Goal: Communication & Community: Answer question/provide support

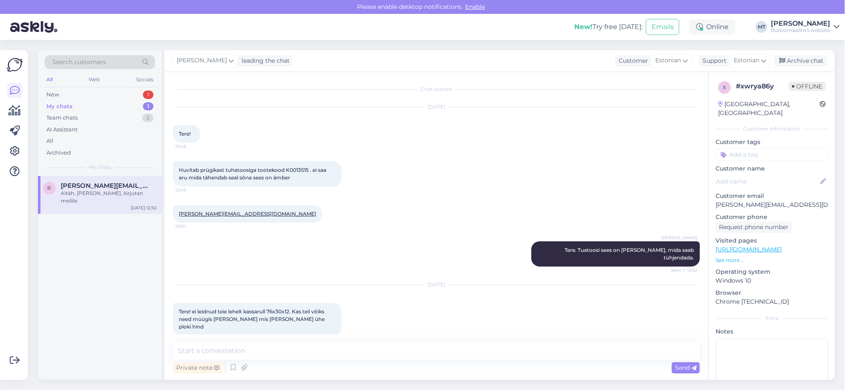
scroll to position [597, 0]
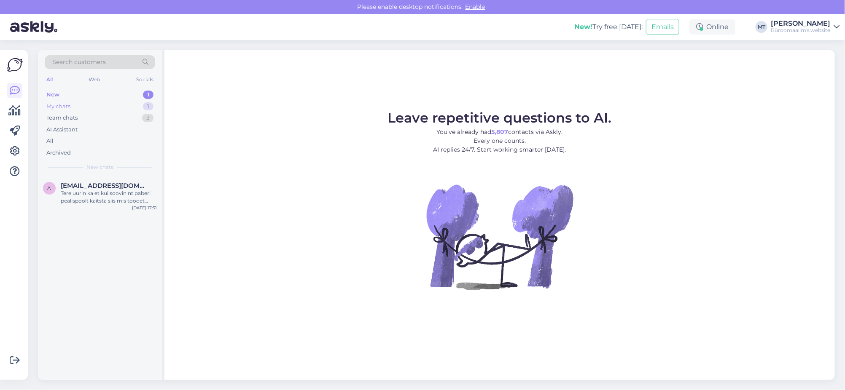
click at [50, 105] on div "My chats" at bounding box center [58, 106] width 24 height 8
click at [49, 94] on div "New" at bounding box center [52, 95] width 13 height 8
click at [52, 107] on div "My chats" at bounding box center [58, 106] width 24 height 8
click at [53, 95] on div "New" at bounding box center [52, 95] width 13 height 8
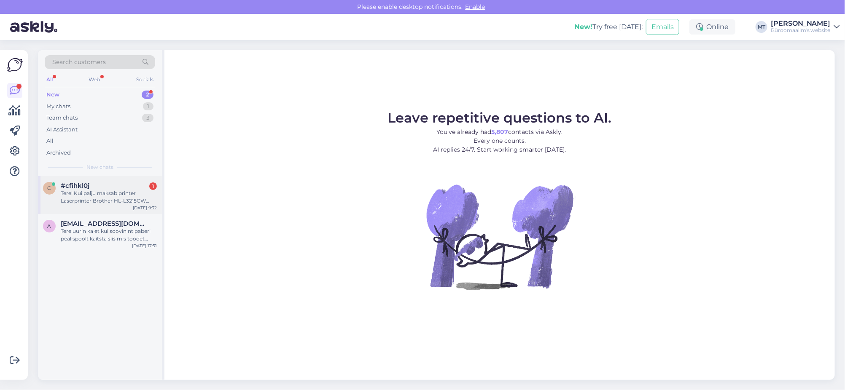
click at [83, 192] on div "Tere! Kui palju maksab printer Laserprinter Brother HL-L3215CW värviline laserp…" at bounding box center [109, 197] width 96 height 15
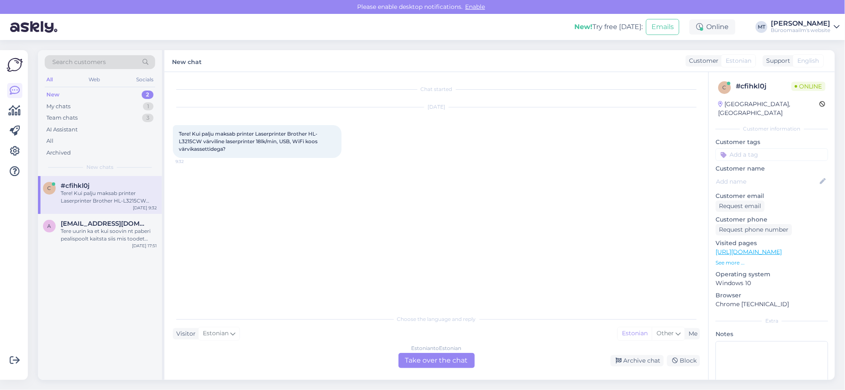
click at [427, 365] on div "Estonian to Estonian Take over the chat" at bounding box center [436, 360] width 76 height 15
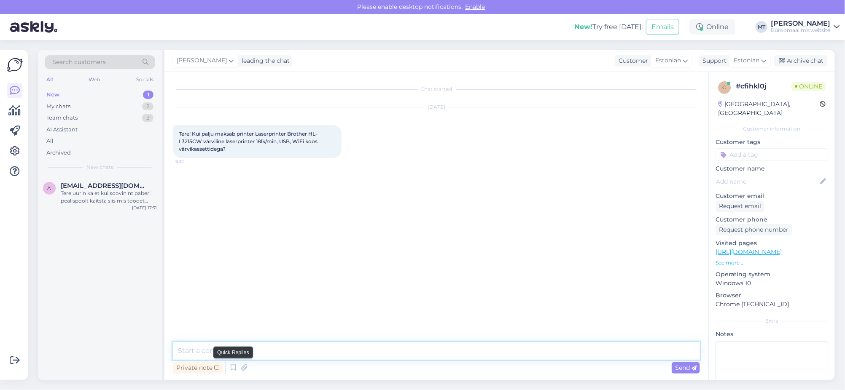
click at [235, 356] on textarea at bounding box center [436, 351] width 527 height 18
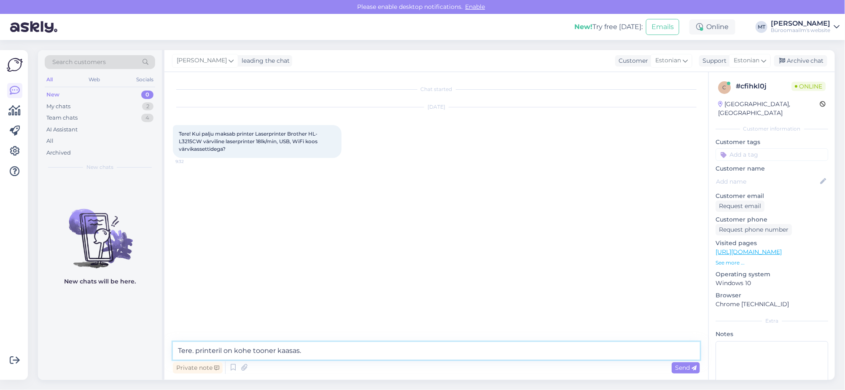
click at [201, 352] on textarea "Tere. printeril on kohe tooner kaasas." at bounding box center [436, 351] width 527 height 18
click at [348, 346] on textarea "Tere. Printeril on kohe tooner kaasas." at bounding box center [436, 351] width 527 height 18
drag, startPoint x: 201, startPoint y: 140, endPoint x: 178, endPoint y: 142, distance: 23.2
click at [179, 142] on span "Tere! Kui palju maksab printer Laserprinter Brother HL-L3215CW värviline laserp…" at bounding box center [249, 141] width 140 height 21
copy span "L3215CW"
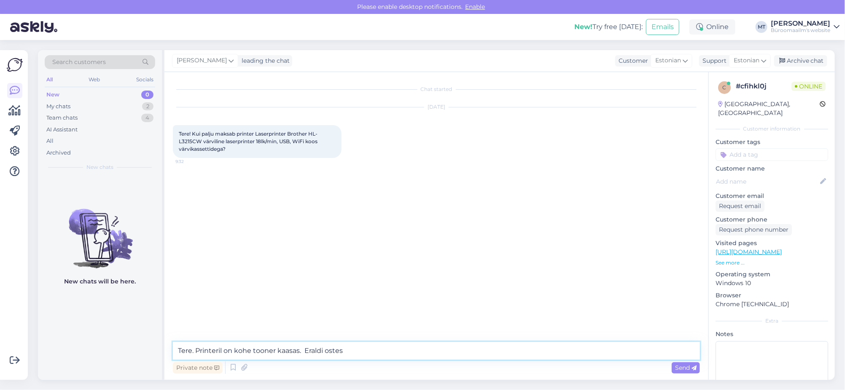
click at [275, 351] on textarea "Tere. Printeril on kohe tooner kaasas. Eraldi ostes" at bounding box center [436, 351] width 527 height 18
click at [370, 354] on textarea "Tere. Printeril on kohe toonerid kaasas. Eraldi ostes" at bounding box center [436, 351] width 527 height 18
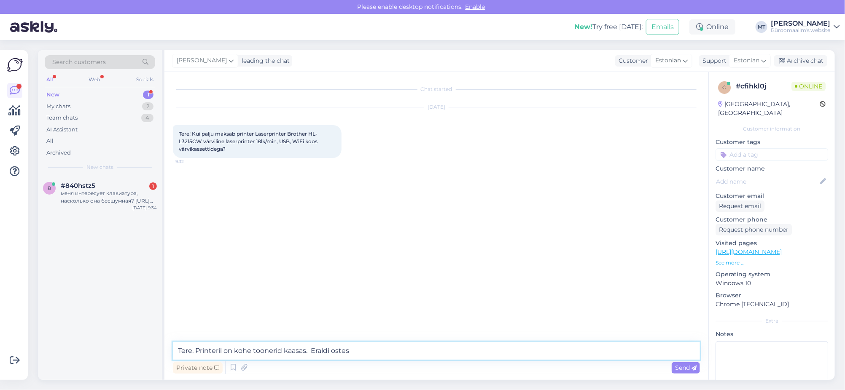
paste textarea "[URL][DOMAIN_NAME]"
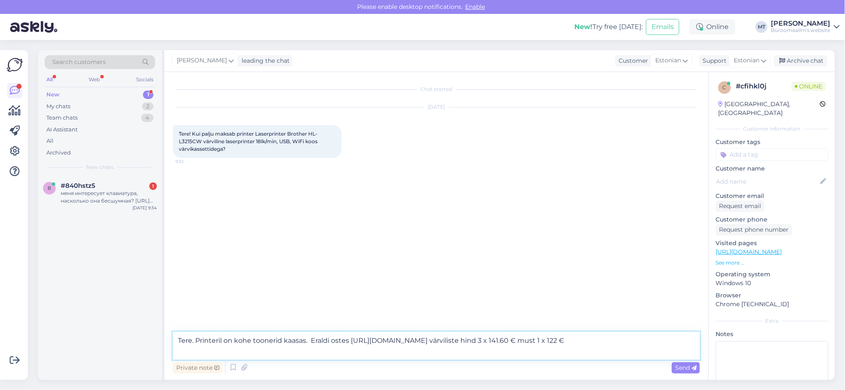
drag, startPoint x: 563, startPoint y: 340, endPoint x: 378, endPoint y: 341, distance: 185.0
click at [378, 341] on textarea "Tere. Printeril on kohe toonerid kaasas. Eraldi ostes [URL][DOMAIN_NAME] värvil…" at bounding box center [436, 346] width 527 height 28
click at [477, 370] on div "Private note Send" at bounding box center [436, 368] width 527 height 16
click at [349, 340] on textarea "Tere. Printeril on kohe toonerid kaasas. Eraldi ostes [URL][DOMAIN_NAME] värvil…" at bounding box center [436, 346] width 527 height 28
click at [350, 339] on textarea "Tere. Printeril on kohe toonerid kaasas. Eraldi ostes [URL][DOMAIN_NAME] värvil…" at bounding box center [436, 346] width 527 height 28
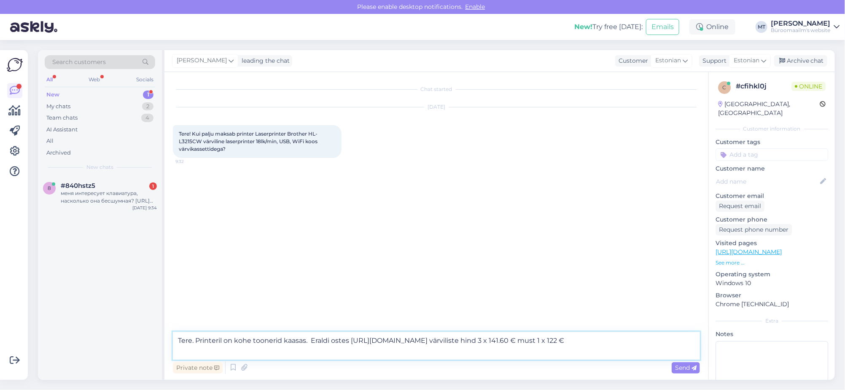
click at [350, 339] on textarea "Tere. Printeril on kohe toonerid kaasas. Eraldi ostes [URL][DOMAIN_NAME] värvil…" at bounding box center [436, 346] width 527 height 28
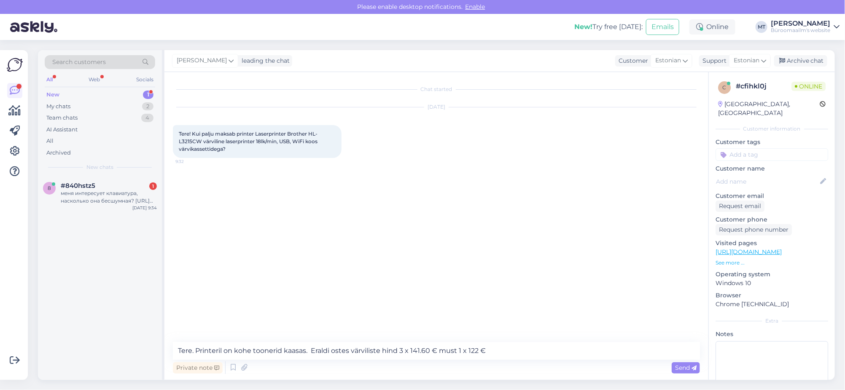
click at [553, 341] on div "Chat started [DATE] Tere! Kui palju maksab printer Laserprinter Brother HL-L321…" at bounding box center [436, 226] width 544 height 308
click at [538, 354] on textarea "Tere. Printeril on kohe toonerid kaasas. Eraldi ostes värviliste hind 3 x 141.6…" at bounding box center [436, 351] width 527 height 18
paste textarea "[URL][DOMAIN_NAME]"
type textarea "Tere. Printeril on kohe toonerid kaasas. Eraldi ostes värviliste hind 3 x 141.6…"
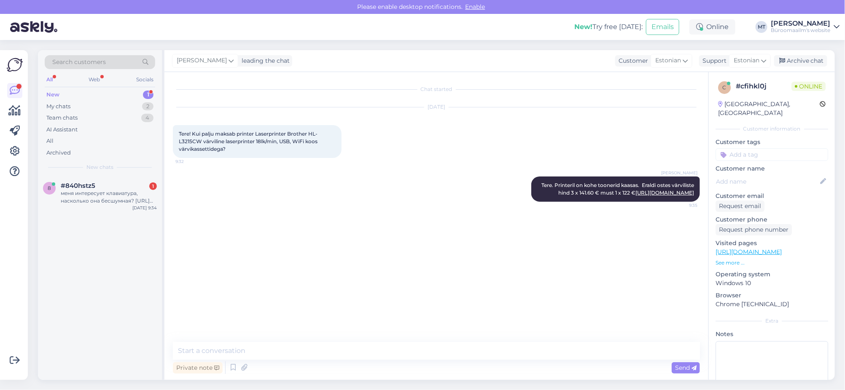
click at [53, 92] on div "New" at bounding box center [52, 95] width 13 height 8
click at [76, 190] on div "меня интересует клавиатура, насколько она бесшумная? [URL][DOMAIN_NAME]" at bounding box center [109, 197] width 96 height 15
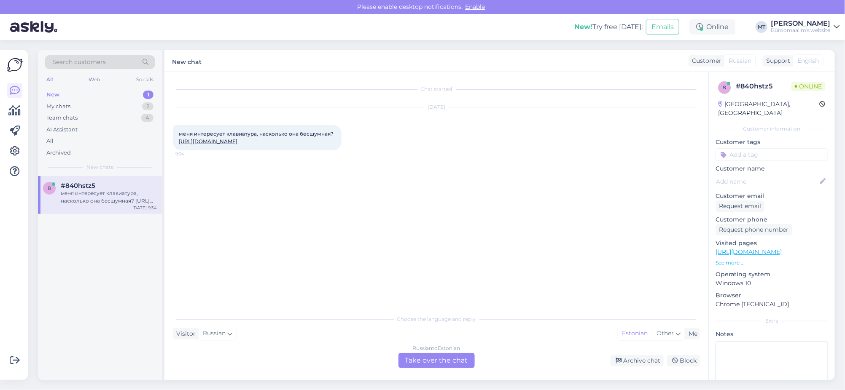
click at [454, 359] on div "Russian to Estonian Take over the chat" at bounding box center [436, 360] width 76 height 15
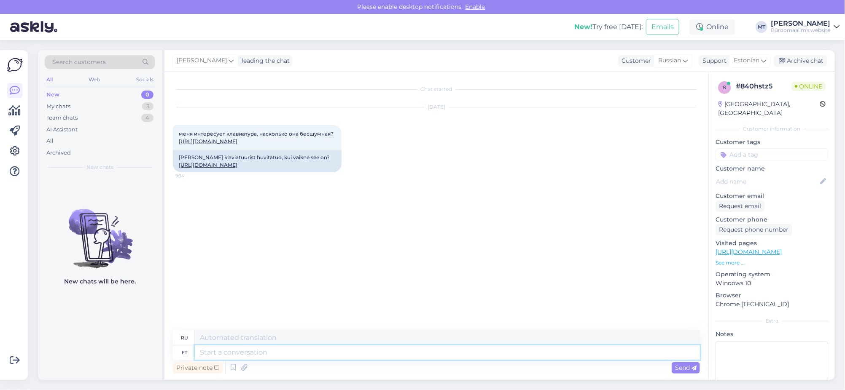
click at [251, 349] on textarea at bounding box center [447, 353] width 505 height 14
click at [237, 145] on link "[URL][DOMAIN_NAME]" at bounding box center [208, 141] width 59 height 6
click at [59, 104] on div "My chats" at bounding box center [58, 106] width 24 height 8
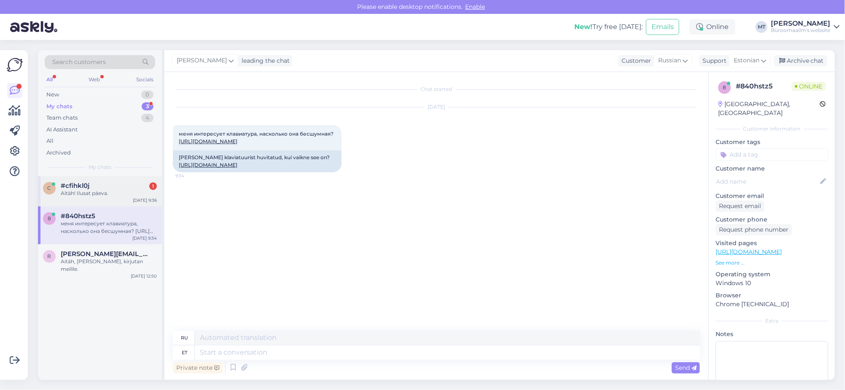
click at [78, 192] on div "Aitäh! Ilusat päeva." at bounding box center [109, 194] width 96 height 8
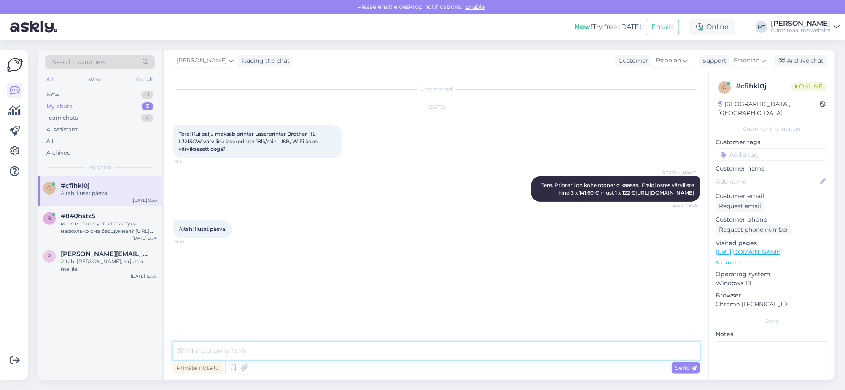
click at [203, 350] on textarea at bounding box center [436, 351] width 527 height 18
type textarea "Aitäh."
click at [810, 60] on div "Archive chat" at bounding box center [800, 60] width 53 height 11
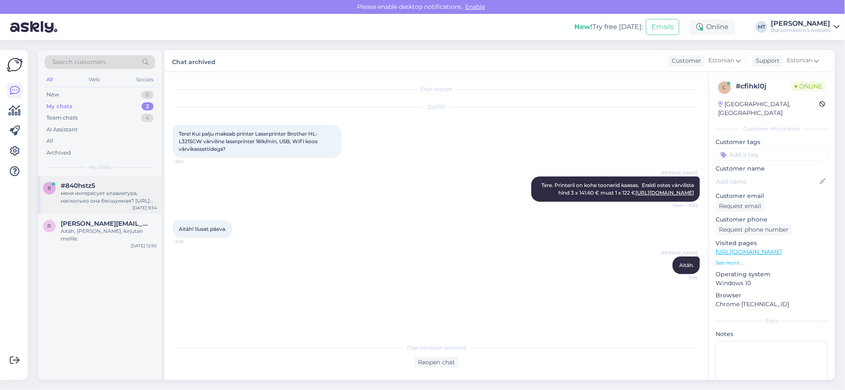
click at [87, 198] on div "меня интересует клавиатура, насколько она бесшумная? [URL][DOMAIN_NAME]" at bounding box center [109, 197] width 96 height 15
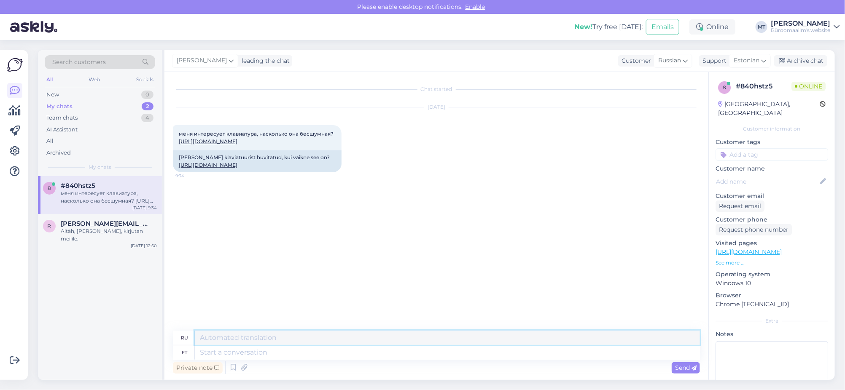
click at [243, 344] on textarea at bounding box center [447, 338] width 505 height 14
click at [244, 356] on textarea at bounding box center [447, 353] width 505 height 14
type textarea "Y"
type textarea "t"
type textarea "Tere."
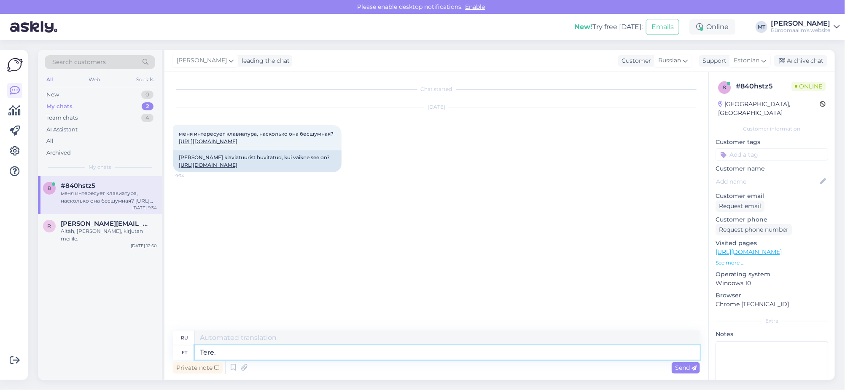
type textarea "Привет."
type textarea "Tere. [GEOGRAPHIC_DATA]"
type textarea "Привет. Посмотри."
type textarea "Tere."
type textarea "Привет."
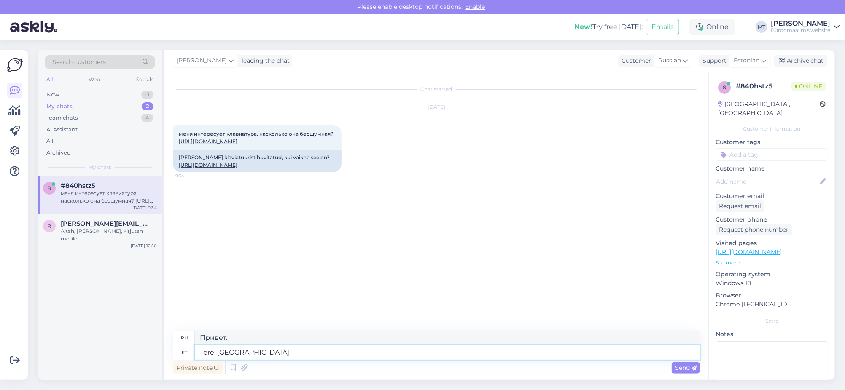
type textarea "Tere. [GEOGRAPHIC_DATA]"
type textarea "Привет. Посмотри."
type textarea "Tere. [GEOGRAPHIC_DATA]"
type textarea "Привет. Я провожу исследование."
type textarea "Tere. Uurin ja"
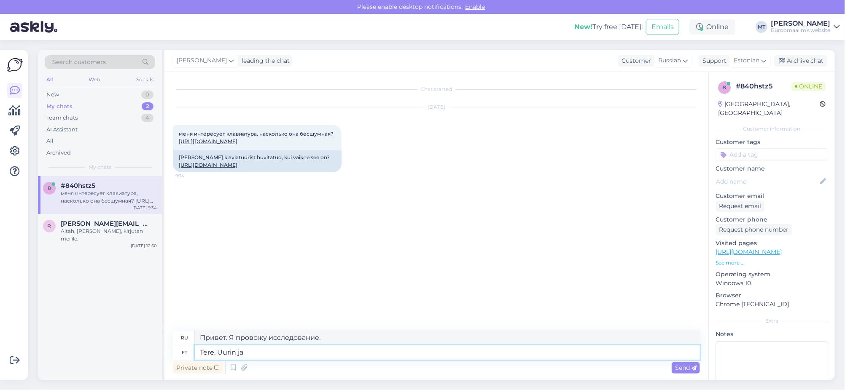
type textarea "Здравствуйте. Я занимаюсь исследованиями [PERSON_NAME]"
type textarea "Tere. [PERSON_NAME] [PERSON_NAME] t"
type textarea "Здравствуйте. Я проверю и дам"
type textarea "Tere. Uurin [PERSON_NAME] teada,"
type textarea "Здравствуйте. Я разберусь и дам вам знать."
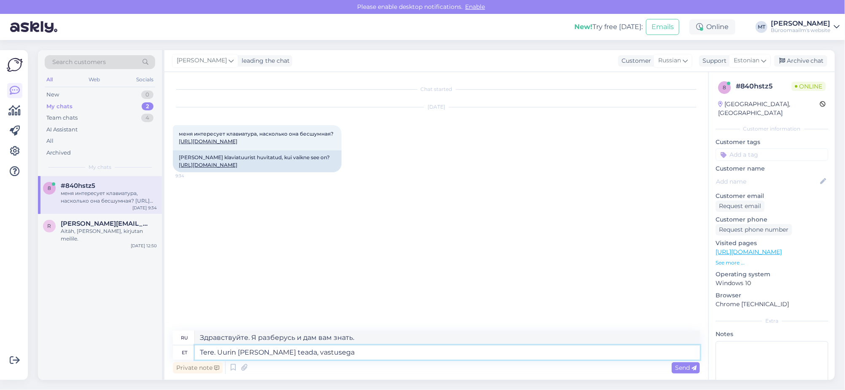
type textarea "Tere. Uurin [PERSON_NAME] teada, vastusega"
type textarea "Здравствуйте. Я разберусь и дам вам ответ."
type textarea "Tere. Uurin [PERSON_NAME] teada, vastusega läheb ae"
type textarea "Здравствуйте. Я разберусь и дам вам знать, если ответ вас устроит."
type textarea "Tere. Uurin [PERSON_NAME] teada, vastusega läheb aega."
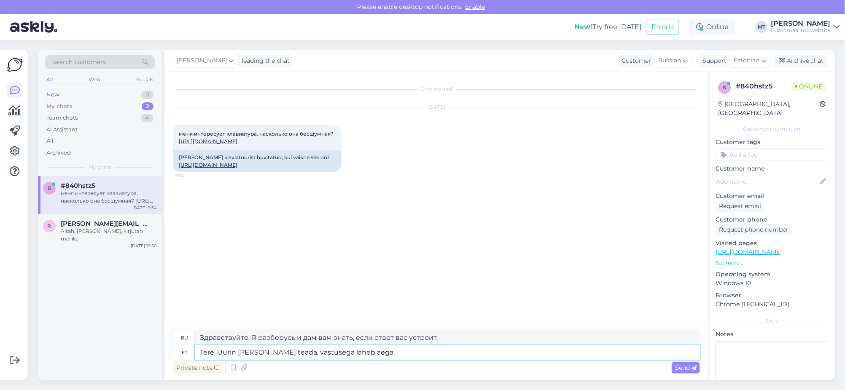
type textarea "Здравствуйте. Я разберусь с этим и дам вам знать. Ответ займёт некоторое время."
type textarea "Tere. Uurin [PERSON_NAME] teada, vastusega läheb aega."
click at [689, 370] on span "Send" at bounding box center [685, 368] width 21 height 8
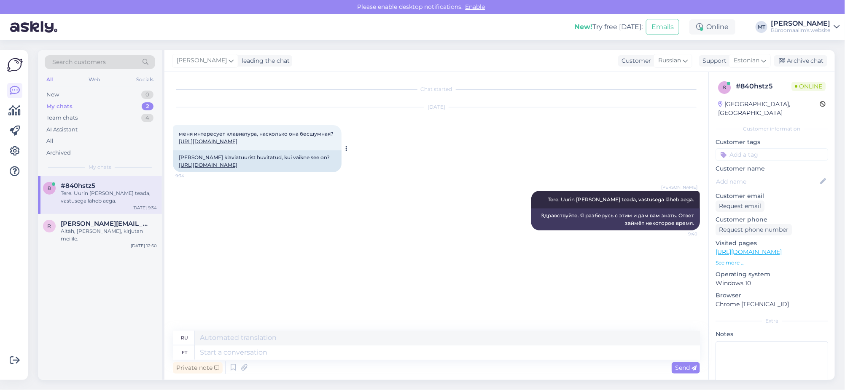
click at [276, 145] on div "меня интересует клавиатура, насколько она бесшумная? [URL][DOMAIN_NAME] 9:34" at bounding box center [257, 137] width 169 height 25
click at [230, 168] on link "[URL][DOMAIN_NAME]" at bounding box center [208, 165] width 59 height 6
click at [238, 349] on textarea at bounding box center [447, 353] width 505 height 14
type textarea "Klaviatuur"
type textarea "Клавиатура"
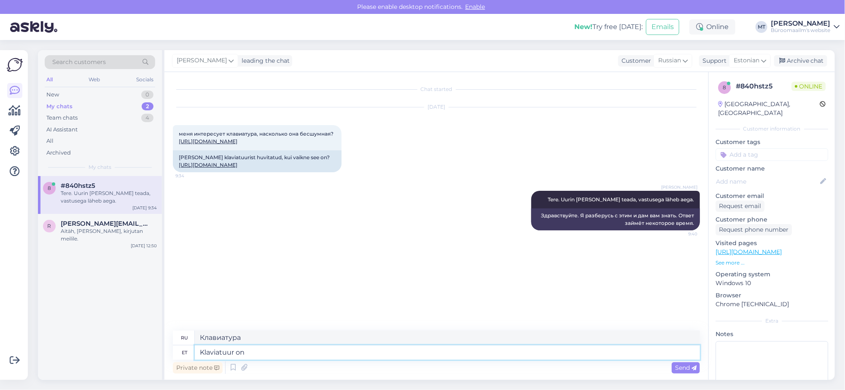
type textarea "Klaviatuur on"
type textarea "Клавиатура есть"
type textarea "Klaviatuur on vaiksete"
type textarea "Клавиатура тихая."
type textarea "Klaviatuur on vaiksete klahvidega."
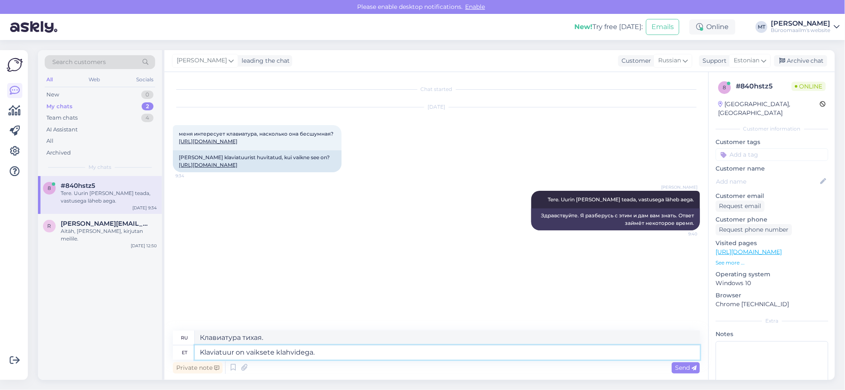
type textarea "Клавиатура оснащена тихими клавишами."
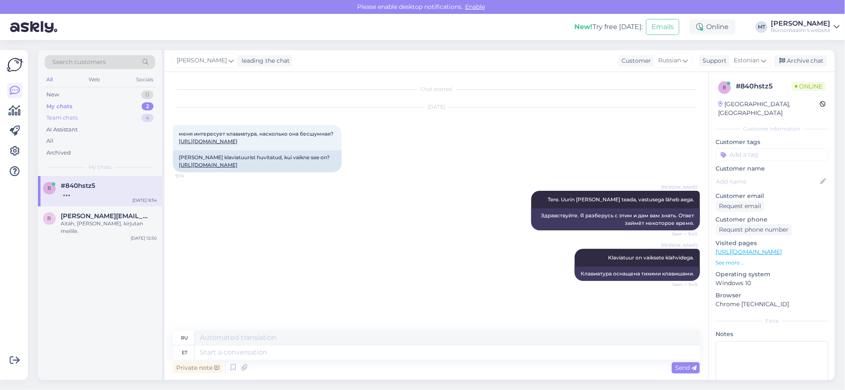
click at [66, 119] on div "Team chats" at bounding box center [61, 118] width 31 height 8
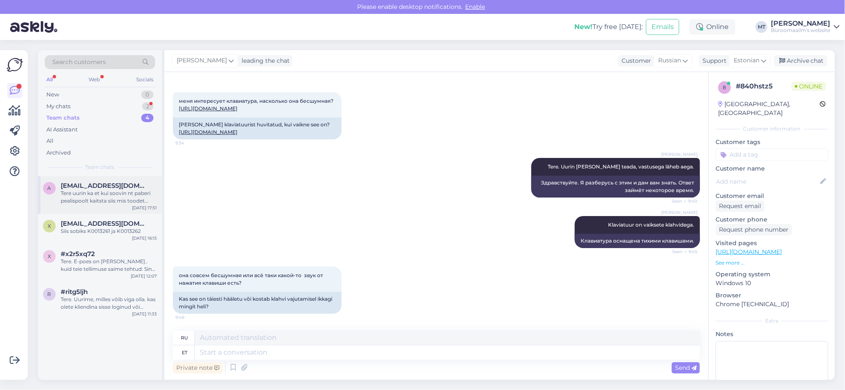
click at [75, 190] on div "Tere uurin ka et kui soovin nt paberi pealispoolt kaitsta siis mis toodet kasut…" at bounding box center [109, 197] width 96 height 15
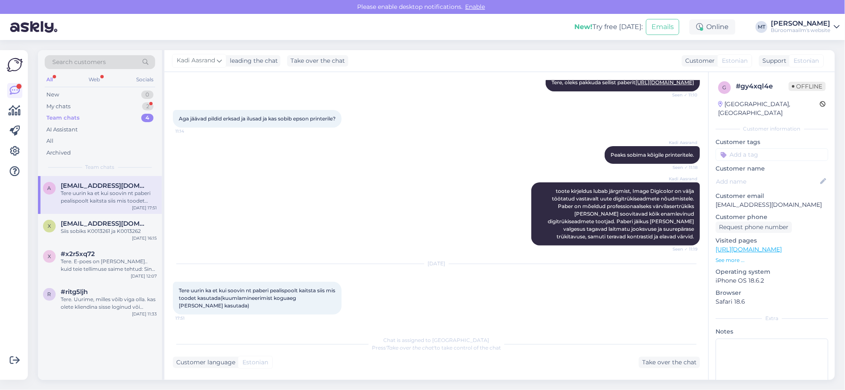
scroll to position [133, 0]
click at [62, 106] on div "My chats" at bounding box center [58, 106] width 24 height 8
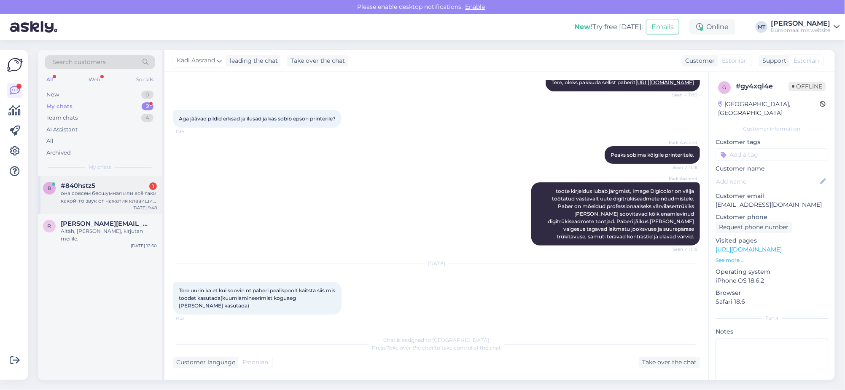
click at [74, 186] on span "#840hstz5" at bounding box center [78, 186] width 35 height 8
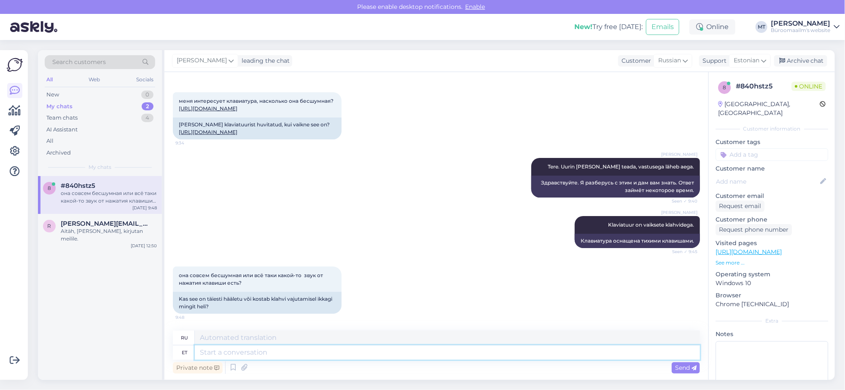
click at [287, 355] on textarea at bounding box center [447, 353] width 505 height 14
type textarea "Kahjuks"
type textarea "К сожалению"
type textarea "Kahjuks ei"
type textarea "К сожалению, нет."
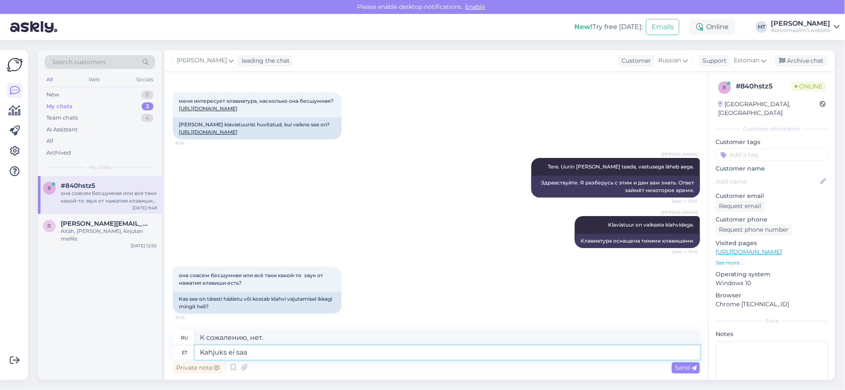
type textarea "Kahjuks ei saa"
type textarea "К сожалению, я не могу."
type textarea "Kahjuks ei saa ise"
type textarea "К сожалению, я не могу"
type textarea "Kahjuks ei saa ise seda"
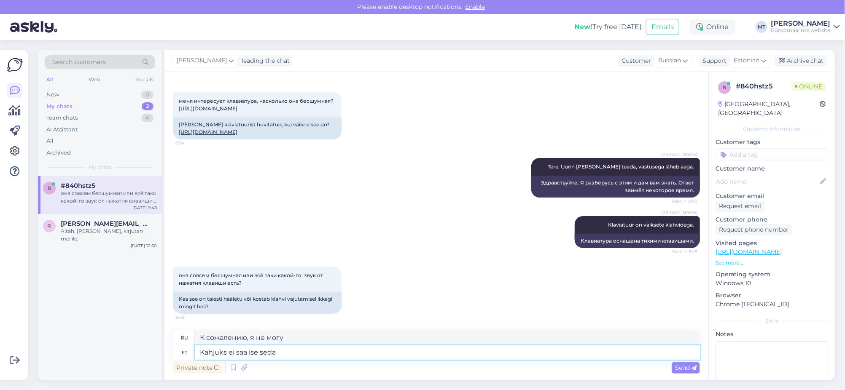
type textarea "К сожалению, я не могу сделать это сам."
type textarea "Kahjuks ei saa ise seda proovida"
type textarea "К сожалению, я не могу попробовать это сам."
type textarea "Kahjuks ei saa ise seda proovida,"
type textarea "К сожалению, я не могу попробовать это сам,"
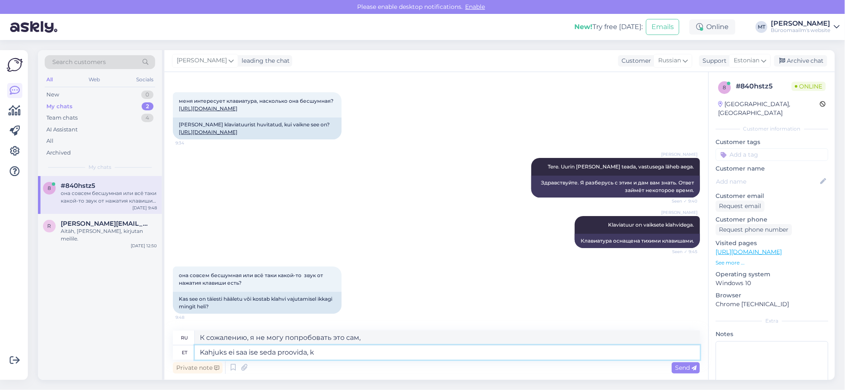
type textarea "Kahjuks ei saa ise seda proovida, ki"
type textarea "К сожалению, я сам не могу это попробовать, к"
type textarea "Kahjuks ei saa ise seda proovida, kirjas"
type textarea "К сожалению, я не могу попробовать это сам, там написано"
type textarea "Kahjuks ei saa ise seda proovida, kirjas on et"
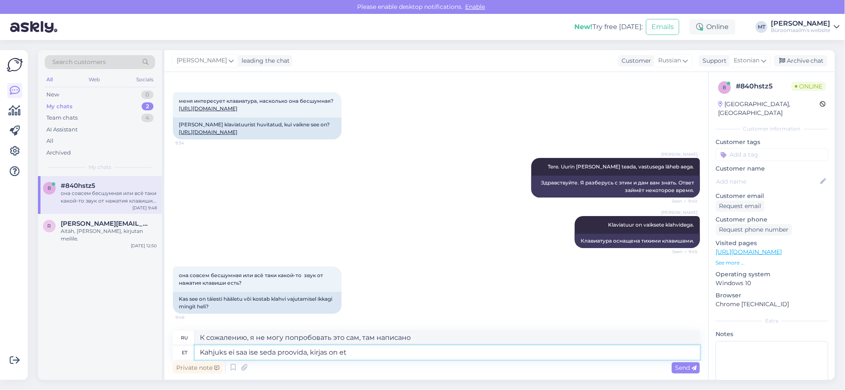
type textarea "К сожалению, я не могу попробовать это сам, там написано, что"
type textarea "Kahjuks ei saa ise seda proovida, kirjas on et vaiksed"
type textarea "К сожалению, я не могу сам попробовать, звук молчит."
type textarea "Kahjuks ei saa ise seda proovida, kirjas on et vaiksed klahvid."
type textarea "К сожалению, сам попробовать не могу, написано, что клавиши бесшумные."
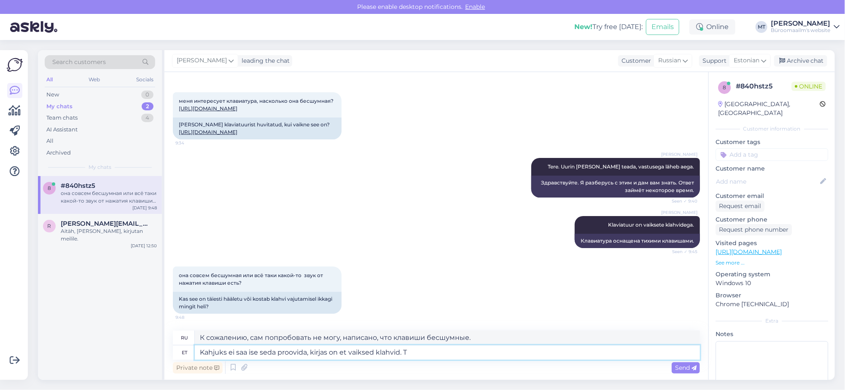
scroll to position [113, 0]
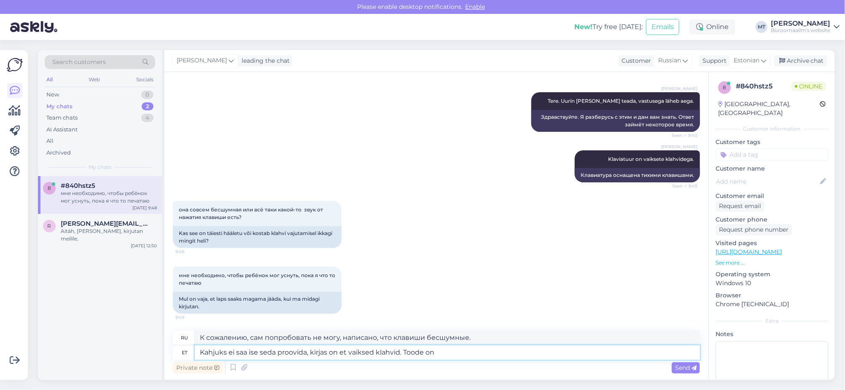
type textarea "Kahjuks ei saa ise seda proovida, kirjas on et vaiksed klahvid. Toode on o"
type textarea "К сожалению, сам попробовать не могу, пишет, что клавиши тихие. Продукт..."
type textarea "Kahjuks ei saa ise seda proovida, kirjas on et vaiksed klahvid. Toode on olemas"
type textarea "К сожалению, сам попробовать не могу, написано, что клавиши бесшумные. Товар ес…"
type textarea "Kahjuks ei saa ise seda proovida, kirjas on et vaiksed klahvid. Toode on olemas…"
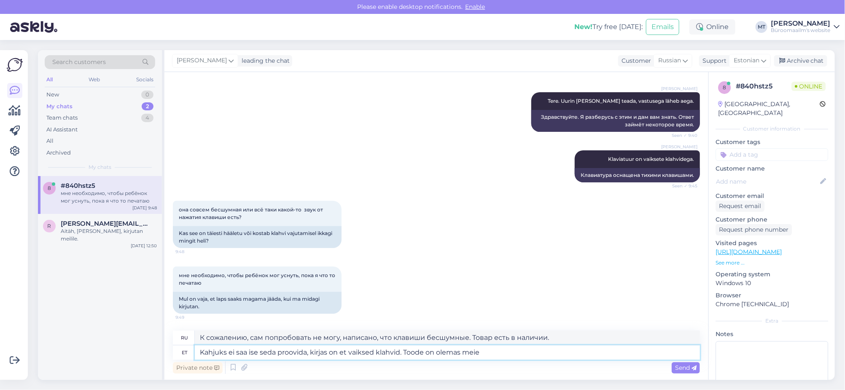
type textarea "К сожалению, я не могу попробовать сам, там написано "тихие клавиши". Продукт д…"
type textarea "Kahjuks ei saa ise seda proovida, kirjas on et vaiksed klahvid. Toode on olemas…"
type textarea "К сожалению, сам попробовать не могу, там написано, что клавиши бесшумные. Това…"
click at [510, 357] on textarea "Kahjuks ei saa ise seda proovida, kirjas on et vaiksed klahvid. Toode on olemas…" at bounding box center [447, 353] width 505 height 14
type textarea "Kahjuks ei saa ise seda proovida, kirjas on et vaiksed klahvid. Toode on olemas…"
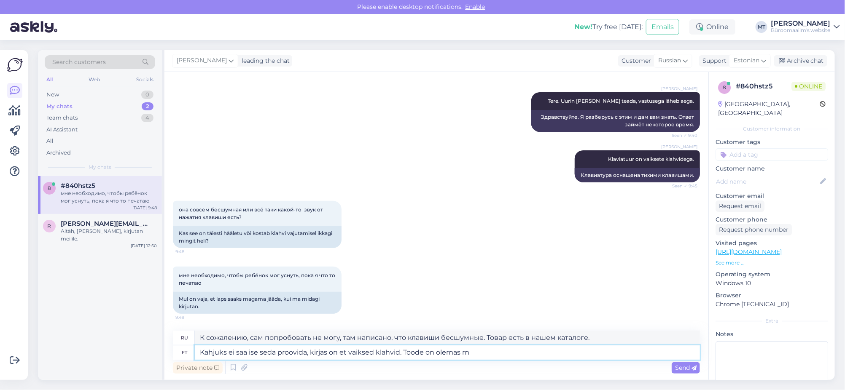
type textarea "К сожалению, я не могу попробовать сам, там написано "тихие клавиши". Продукт д…"
type textarea "Kahjuks ei saa ise seda proovida, kirjas on et vaiksed klahvid. Toode on olemas"
type textarea "К сожалению, сам попробовать не могу, написано, что клавиши бесшумные. Товар ес…"
type textarea "Kahjuks ei saa ise seda proovida, kirjas on et vaiksed klahvid. Toode o"
type textarea "К сожалению, сам попробовать не могу, пишет, что клавиши тихие. Продукт..."
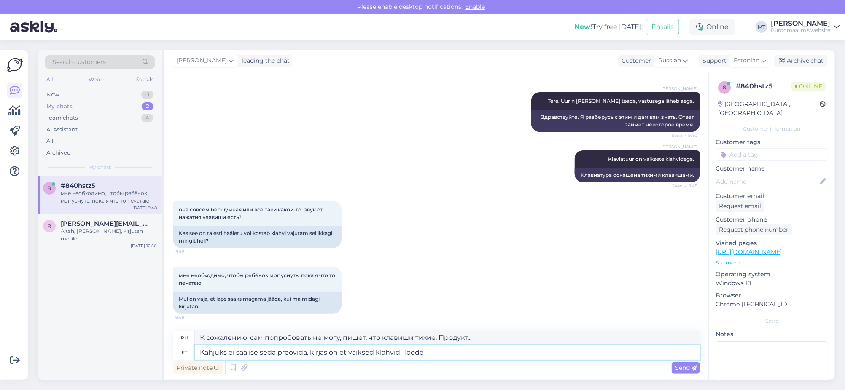
type textarea "Kahjuks ei saa ise seda proovida, kirjas on et vaiksed klahvid. Tood"
type textarea "К сожалению, сам попробовать не могу, написано, что клавиши бесшумные."
type textarea "Kahjuks ei saa ise seda proovida, kirjas on et vaiksed klahvid. Küsin"
type textarea "К сожалению, я сам не могу попробовать, там написано "тихие клавиши". Я спрашив…"
type textarea "Kahjuks ei saa ise seda proovida, kirjas on et vaiksed klahvid. Küsin üle"
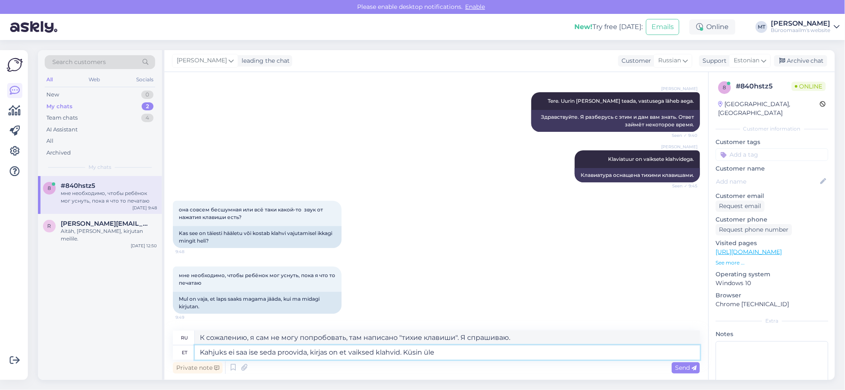
type textarea "К сожалению, сам попробовать не могу, там написано, что клавиши бесшумные. Спро…"
type textarea "Kahjuks ei saa ise seda proovida, kirjas on et vaiksed klahvid. Küsin üle kaupl…"
type textarea "К сожалению, сам попробовать не могу, написано, что клавиши бесшумные. Спрошу в…"
type textarea "Kahjuks ei saa ise seda proovida, kirjas on et vaiksed klahvid. Küsin üle kaupl…"
type textarea "К сожалению, сам попробовать не могу, там написано, что клавиши бесшумные. Спро…"
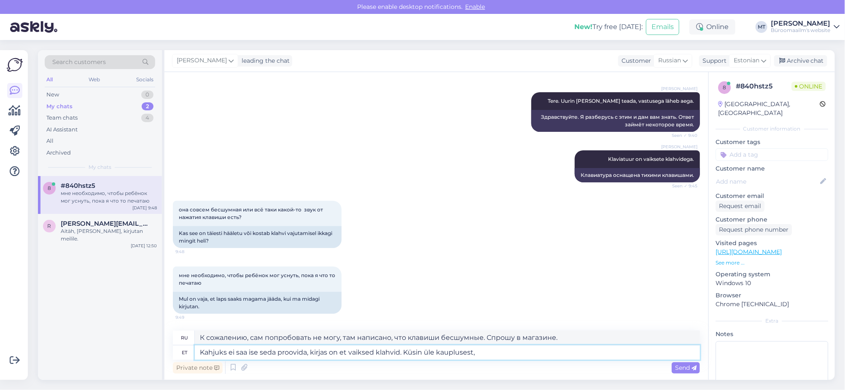
drag, startPoint x: 496, startPoint y: 359, endPoint x: 417, endPoint y: 358, distance: 79.2
click at [417, 358] on textarea "Kahjuks ei saa ise seda proovida, kirjas on et vaiksed klahvid. Küsin üle kaupl…" at bounding box center [447, 353] width 505 height 14
type textarea "Kahjuks ei saa ise seda proovida, kirjas on et vaiksed klahvid. Küsisin"
type textarea "К сожалению, я не могу сам попробовать, там написано "тихие клавиши". Я спросил."
type textarea "Kahjuks ei saa ise seda proovida, kirjas on et vaiksed klahvid. Küsisin üle, t"
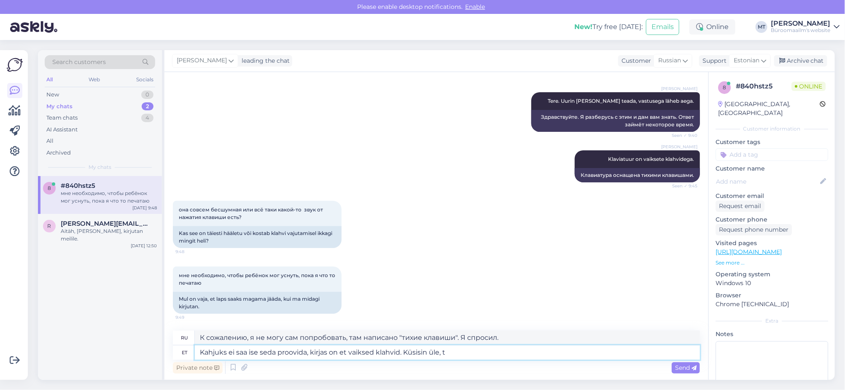
type textarea "К сожалению, сам попробовать не могу, там написано, что клавиши бесшумные. Я по…"
type textarea "Kahjuks ei saa ise seda proovida, kirjas on et vaiksed klahvid. Küsisin üle, te…"
type textarea "К сожалению, сам попробовать не могу, написано, что клавиши бесшумные. Я спроси…"
type textarea "Kahjuks ei saa ise seda proovida, kirjas on et vaiksed klahvid. Küsisin üle, te…"
type textarea "К сожалению, сам не могу попробовать, написано, что клавиши бесшумные. Я спраши…"
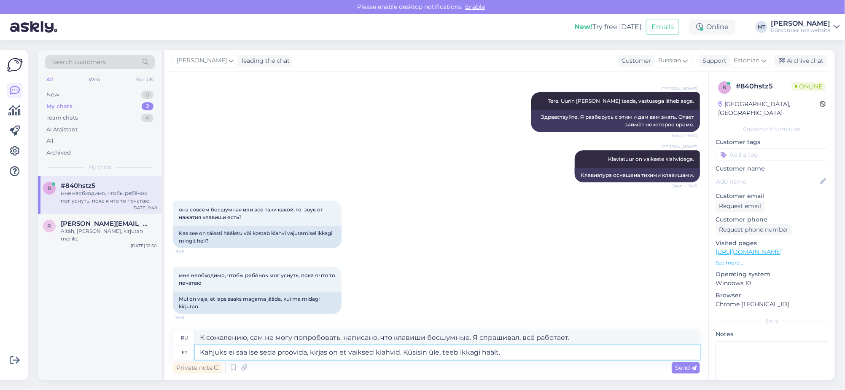
type textarea "Kahjuks ei saa ise seda proovida, kirjas on et vaiksed klahvid. Küsisin üle, te…"
type textarea "К сожалению, сам проверить не могу, пишет, что клавиши тихие. Поспрашивал у зна…"
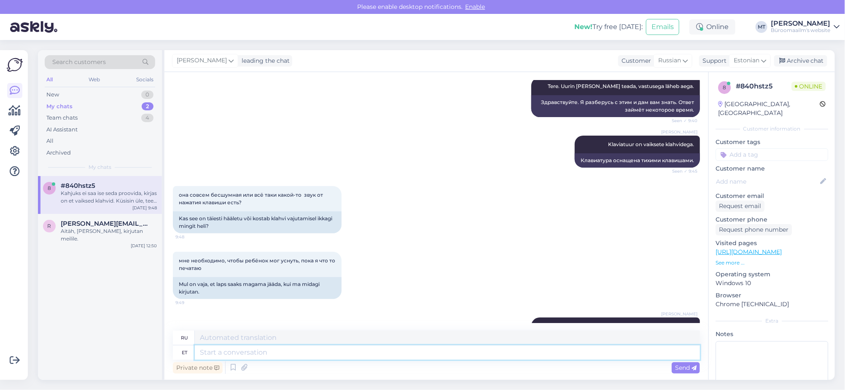
scroll to position [186, 0]
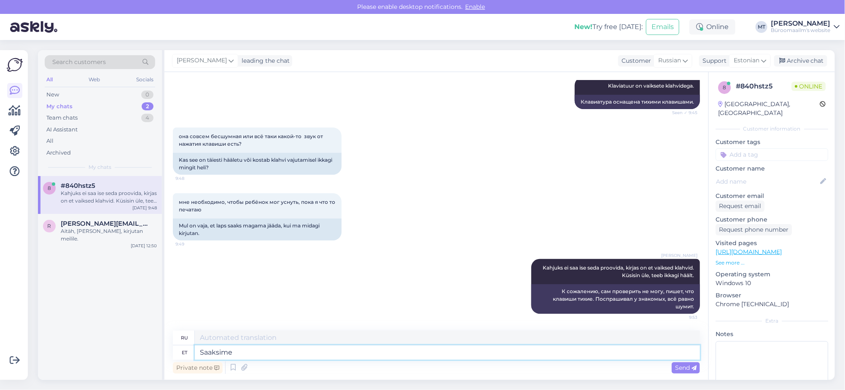
type textarea "Saaksime"
type textarea "Мы могли бы"
type textarea "Saaksime pakkuda"
type textarea "Мы могли бы предложить"
type textarea "Saaksime pakkuda kompelkti m"
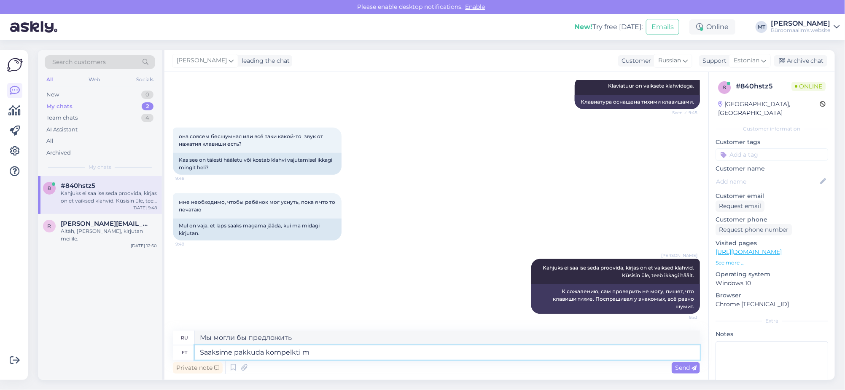
type textarea "Мы могли бы предложить набор"
type textarea "Saaksime pakkuda kompelkti mis"
type textarea "Мы могли бы предложить пакет, который"
type textarea "Saaksime pakkuda kompelkti mis on vaikne"
type textarea "Мы можем предложить бесшумный комплект."
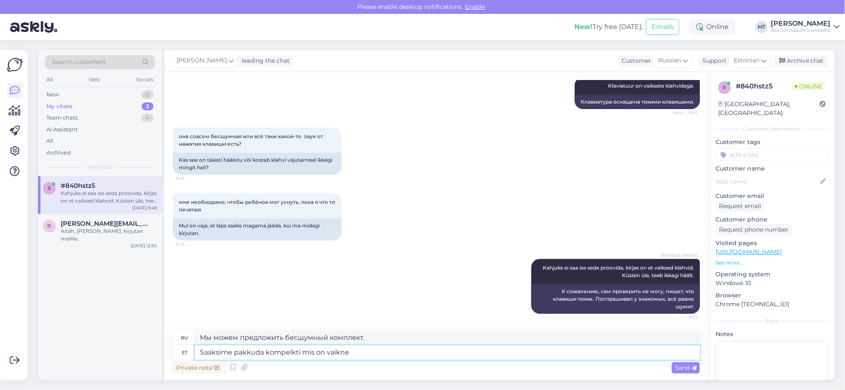
paste textarea "[URL][DOMAIN_NAME]"
type textarea "Saaksime pakkuda kompelkti mis on vaikne [URL][DOMAIN_NAME]"
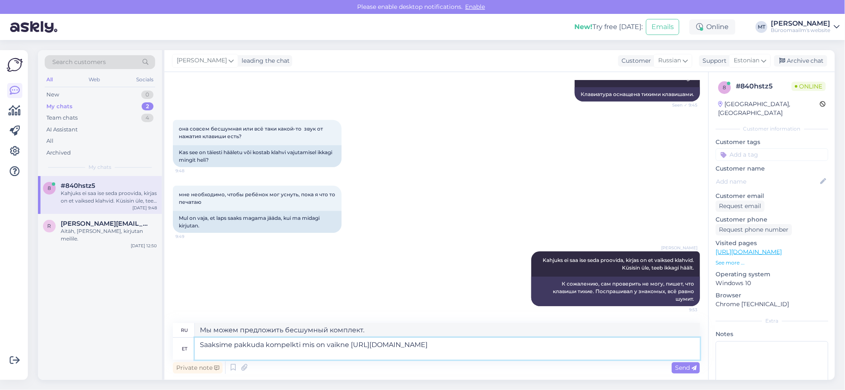
type textarea "Мы можем предложить вам комплект, который работает бесшумно [URL][DOMAIN_NAME]"
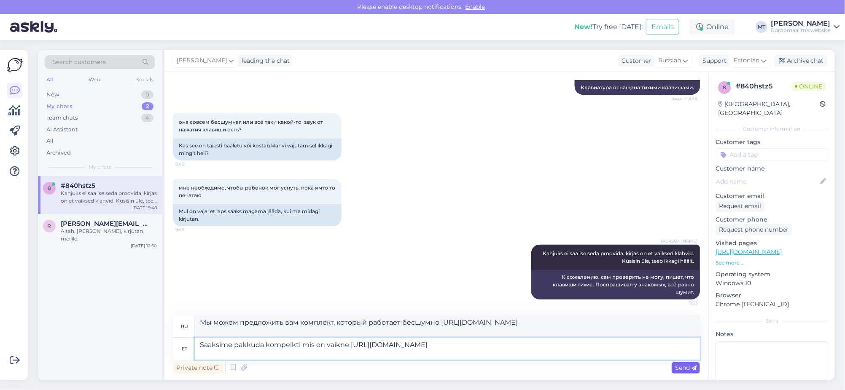
type textarea "Saaksime pakkuda kompelkti mis on vaikne [URL][DOMAIN_NAME]"
click at [687, 368] on span "Send" at bounding box center [685, 368] width 21 height 8
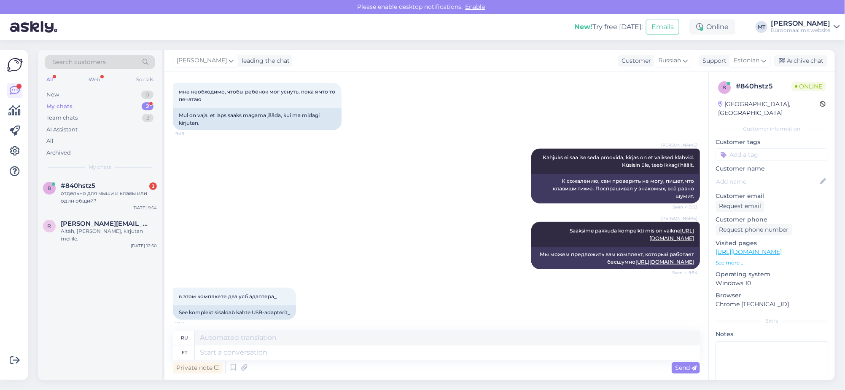
scroll to position [434, 0]
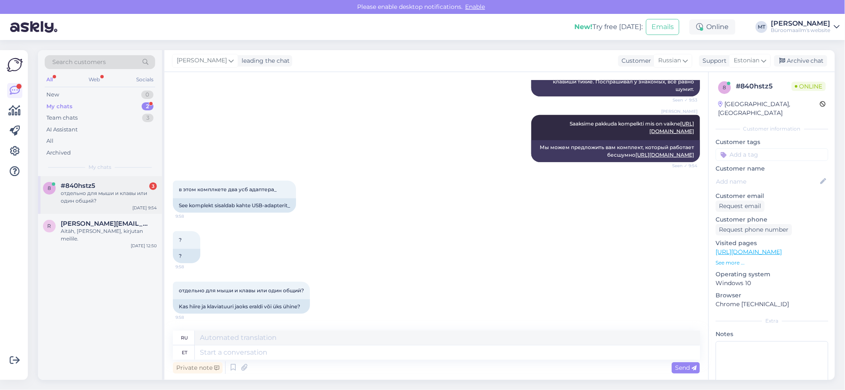
click at [67, 187] on span "#840hstz5" at bounding box center [78, 186] width 35 height 8
click at [287, 358] on textarea at bounding box center [447, 353] width 505 height 14
click at [286, 355] on textarea at bounding box center [447, 353] width 505 height 14
click at [645, 157] on link "[URL][DOMAIN_NAME]" at bounding box center [664, 155] width 59 height 6
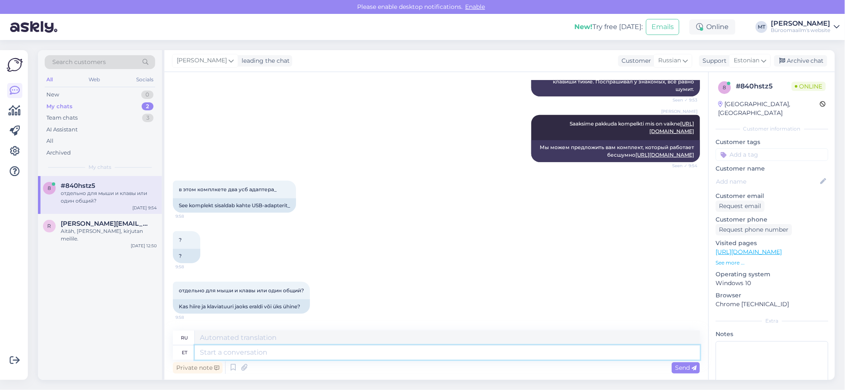
click at [242, 355] on textarea at bounding box center [447, 353] width 505 height 14
type textarea "Komplektil o"
type textarea "В комплекте"
type textarea "Komplektil on"
type textarea "В комплект входит:"
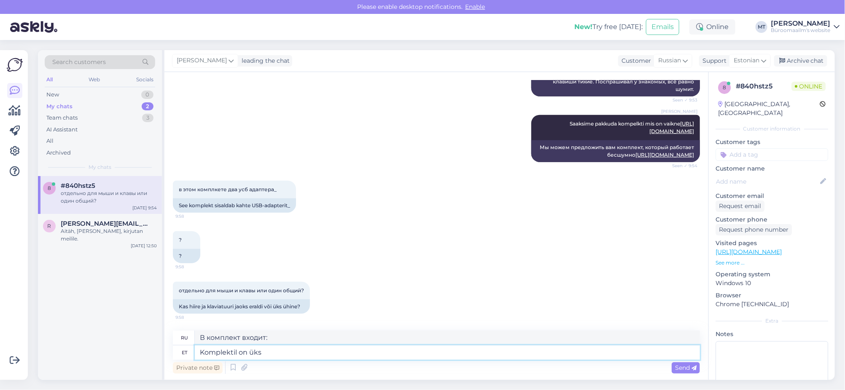
type textarea "Komplektil on üks"
type textarea "В наборе есть один"
type textarea "Komplektil on üks adapter"
type textarea "В комплект входит один адаптер."
type textarea "Komplektil on üks adapter."
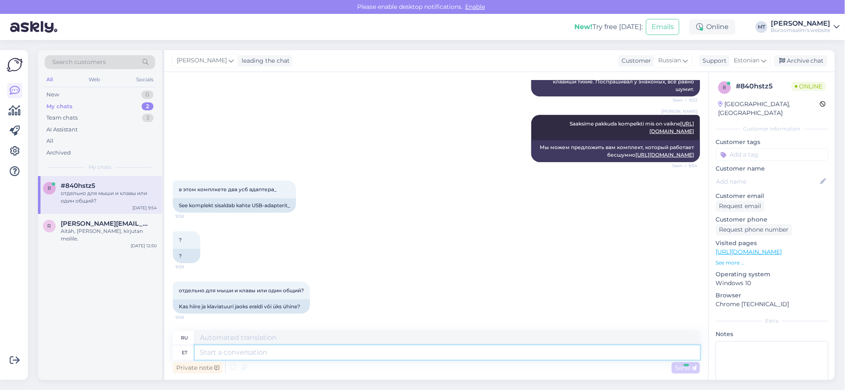
scroll to position [485, 0]
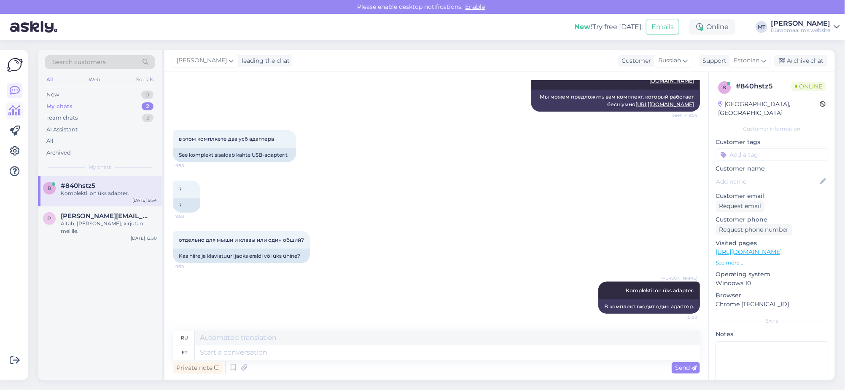
click at [14, 108] on icon at bounding box center [15, 111] width 12 height 10
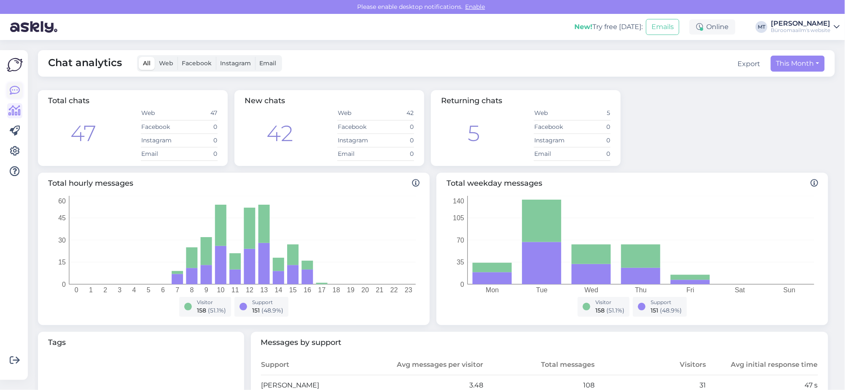
click at [16, 87] on icon at bounding box center [15, 91] width 10 height 10
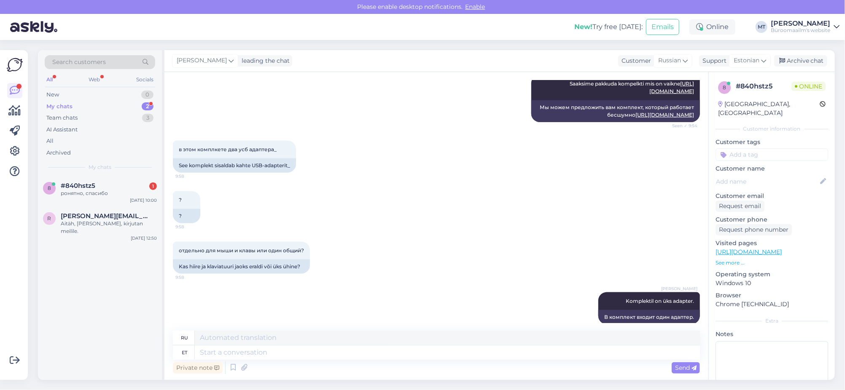
scroll to position [535, 0]
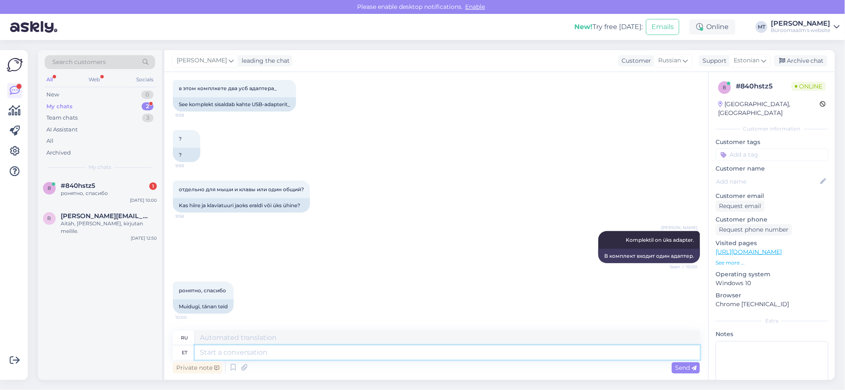
click at [247, 358] on textarea at bounding box center [447, 353] width 505 height 14
type textarea "Aitäh."
type textarea "Спасибо."
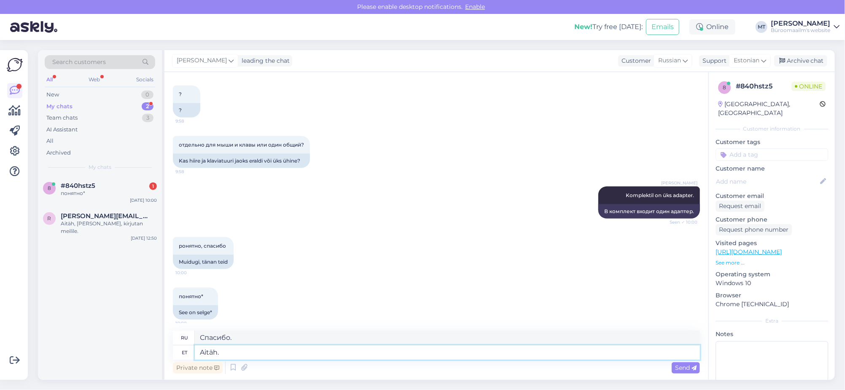
scroll to position [586, 0]
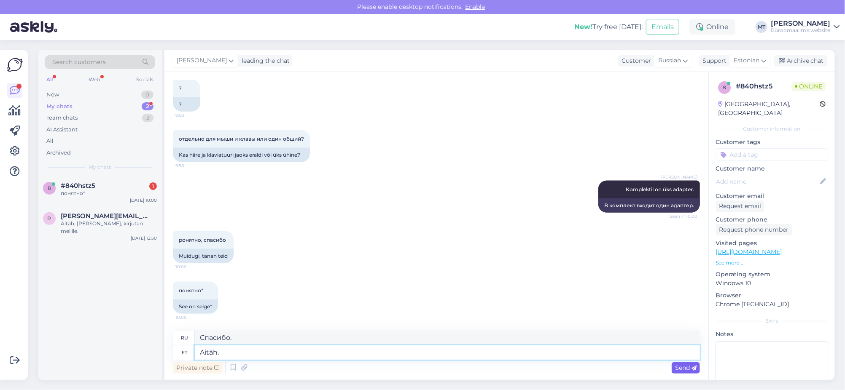
type textarea "Aitäh."
click at [689, 365] on span "Send" at bounding box center [685, 368] width 21 height 8
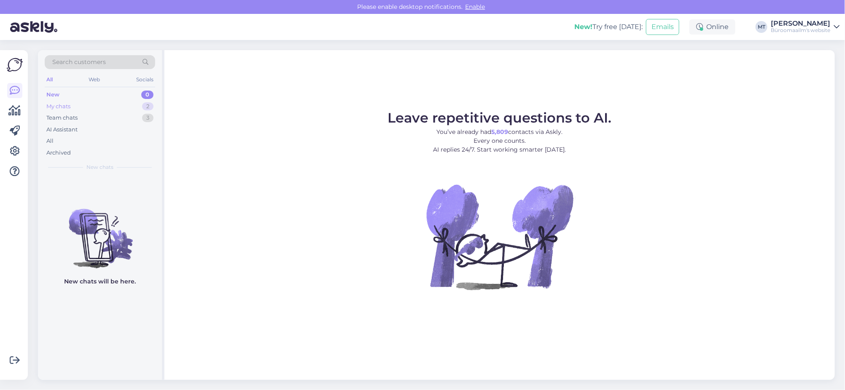
click at [56, 105] on div "My chats" at bounding box center [58, 106] width 24 height 8
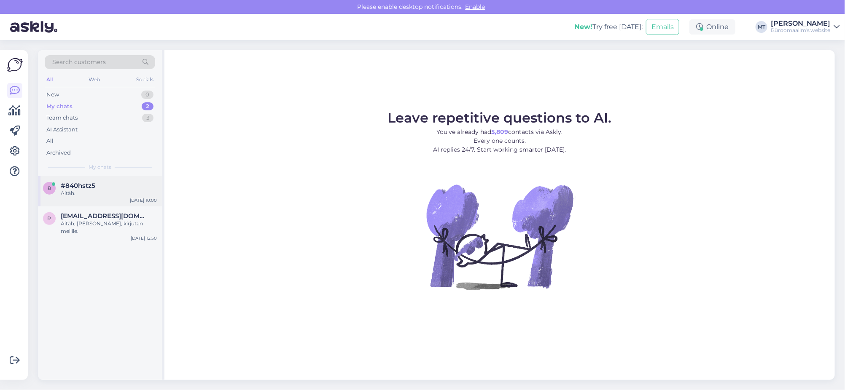
click at [68, 190] on div "Aitäh." at bounding box center [109, 194] width 96 height 8
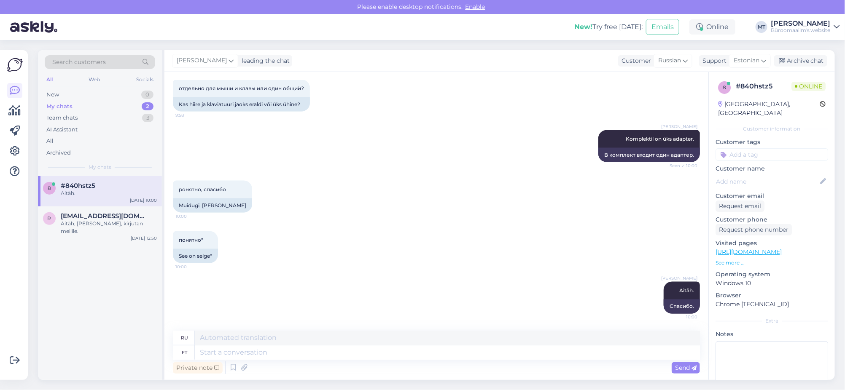
scroll to position [636, 0]
click at [798, 64] on div "Archive chat" at bounding box center [800, 60] width 53 height 11
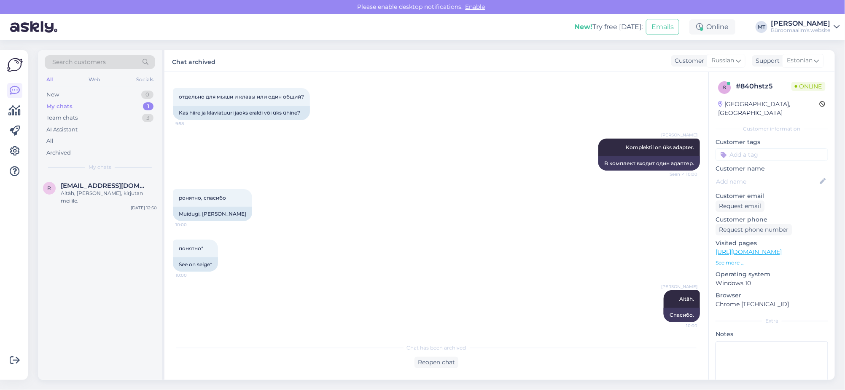
scroll to position [628, 0]
